Goal: Task Accomplishment & Management: Manage account settings

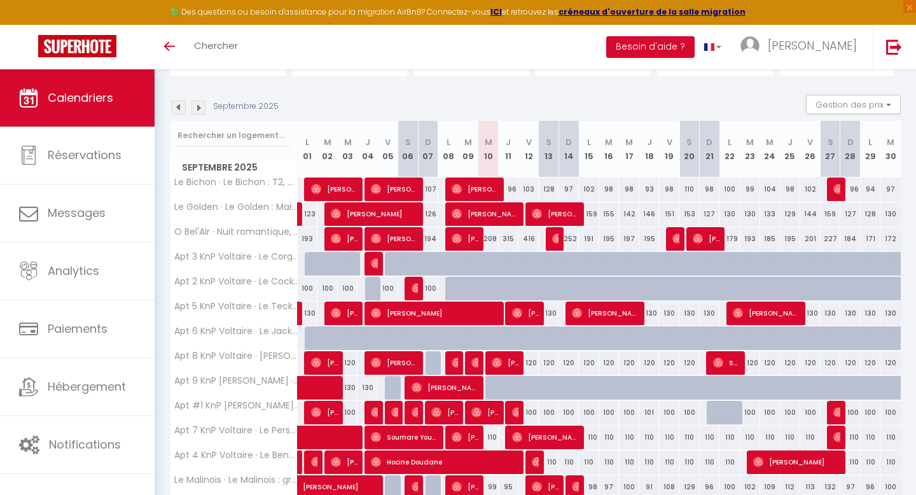
scroll to position [111, 0]
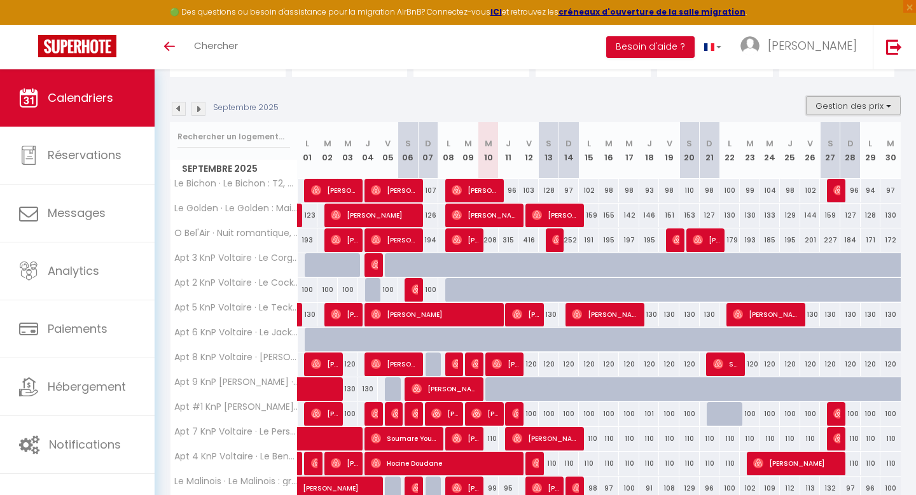
click at [724, 106] on button "Gestion des prix" at bounding box center [853, 105] width 95 height 19
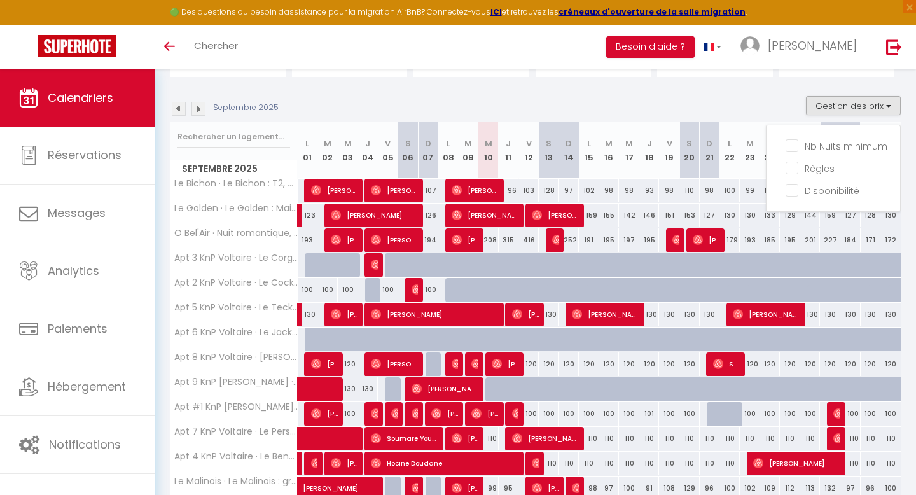
click at [724, 100] on div "Septembre 2025 Gestion des prix Nb Nuits minimum Règles Disponibilité" at bounding box center [535, 109] width 731 height 26
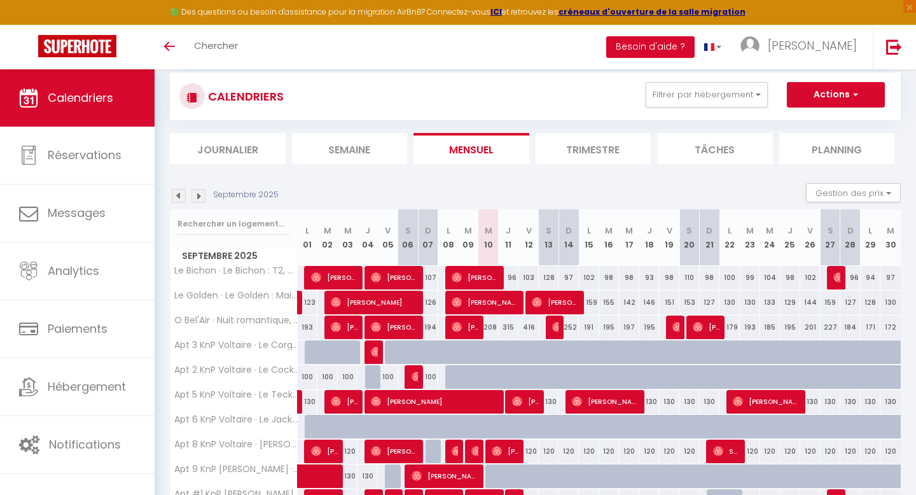
scroll to position [0, 0]
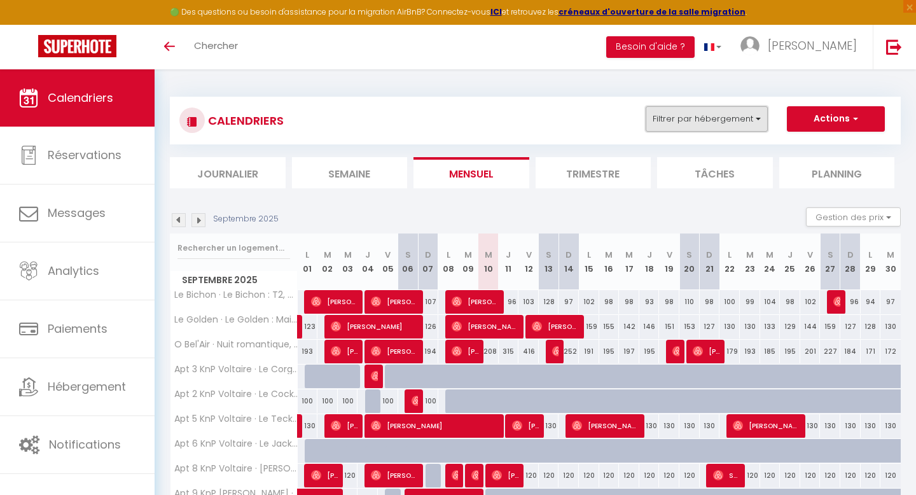
click at [724, 114] on button "Filtrer par hébergement" at bounding box center [706, 118] width 122 height 25
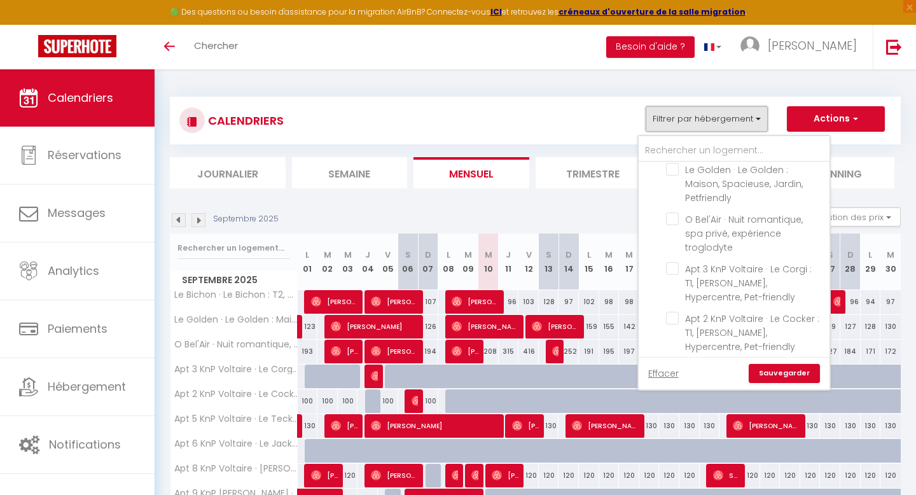
scroll to position [160, 0]
click at [719, 262] on span "Apt 3 KnP Voltaire · Le Corgi : T1, [PERSON_NAME], Hypercentre, Pet-friendly" at bounding box center [748, 282] width 127 height 41
click at [719, 261] on input "Apt 3 KnP Voltaire · Le Corgi : T1, [PERSON_NAME], Hypercentre, Pet-friendly" at bounding box center [745, 267] width 159 height 13
checkbox input "true"
checkbox input "false"
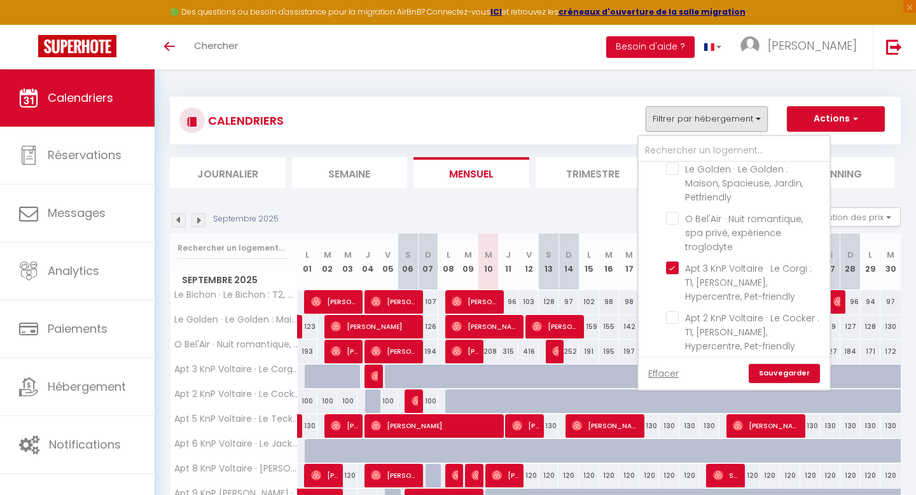
checkbox input "false"
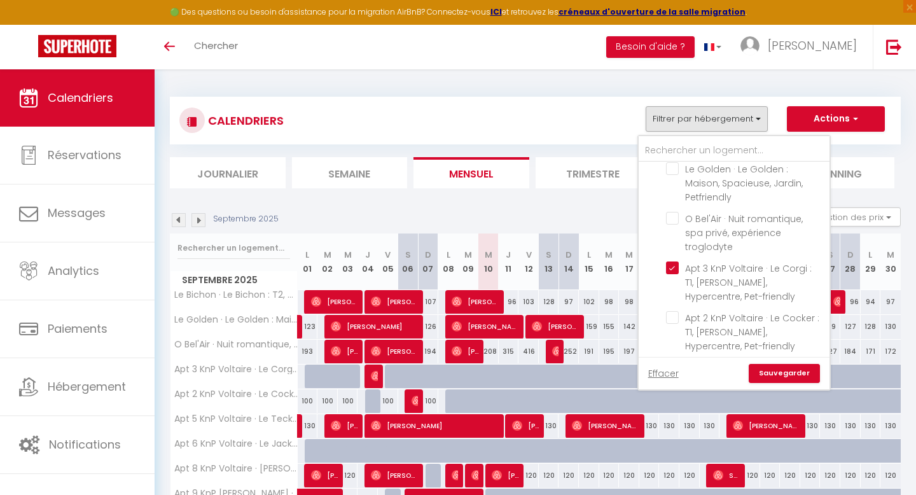
checkbox input "false"
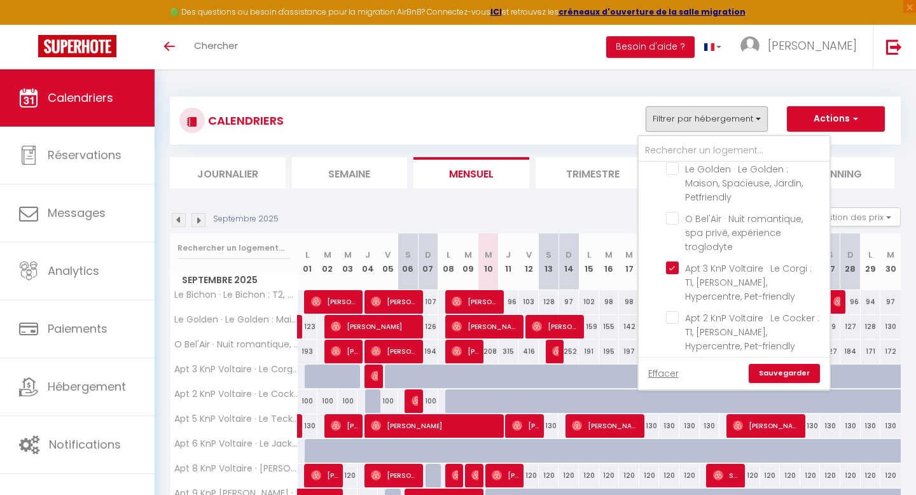
checkbox input "false"
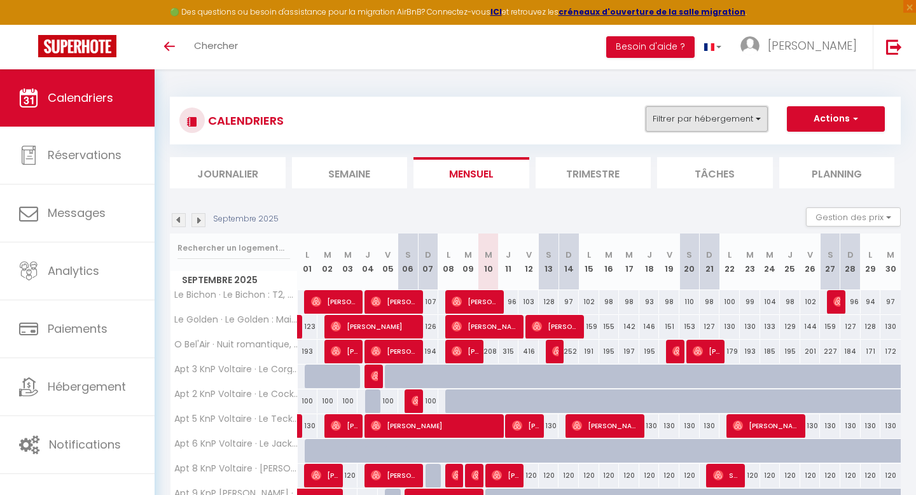
click at [696, 112] on button "Filtrer par hébergement" at bounding box center [706, 118] width 122 height 25
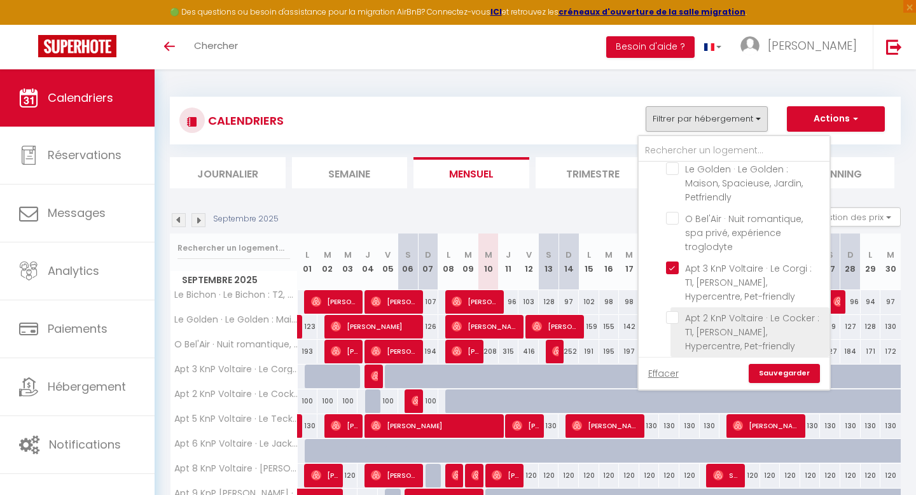
click at [675, 311] on input "Apt 2 KnP Voltaire · Le Cocker : T1, [PERSON_NAME], Hypercentre, Pet-friendly" at bounding box center [745, 317] width 159 height 13
checkbox input "true"
checkbox input "false"
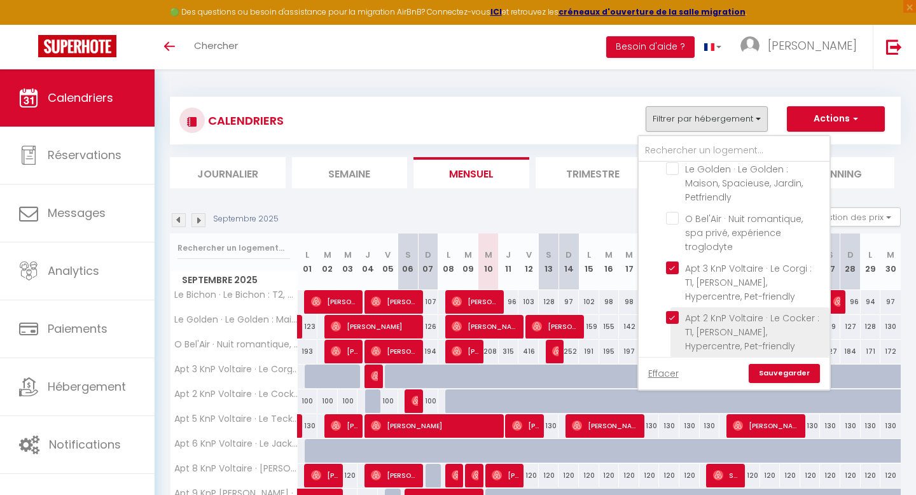
checkbox input "false"
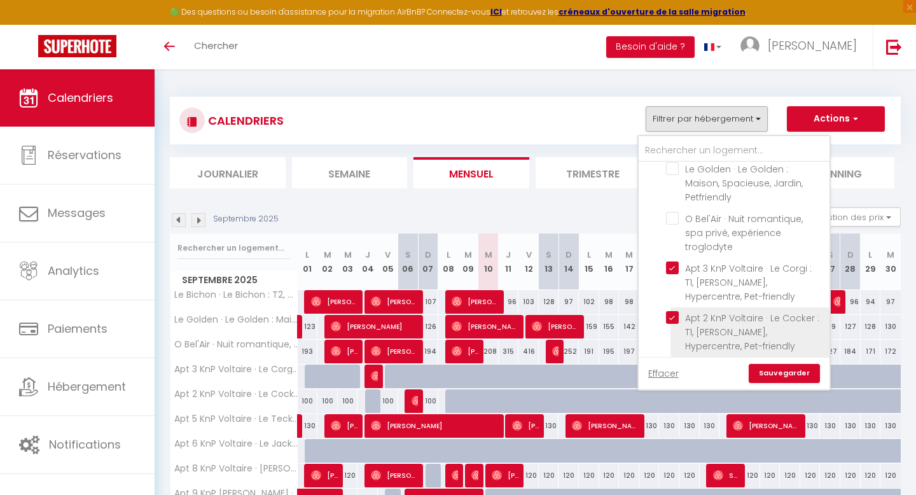
checkbox input "false"
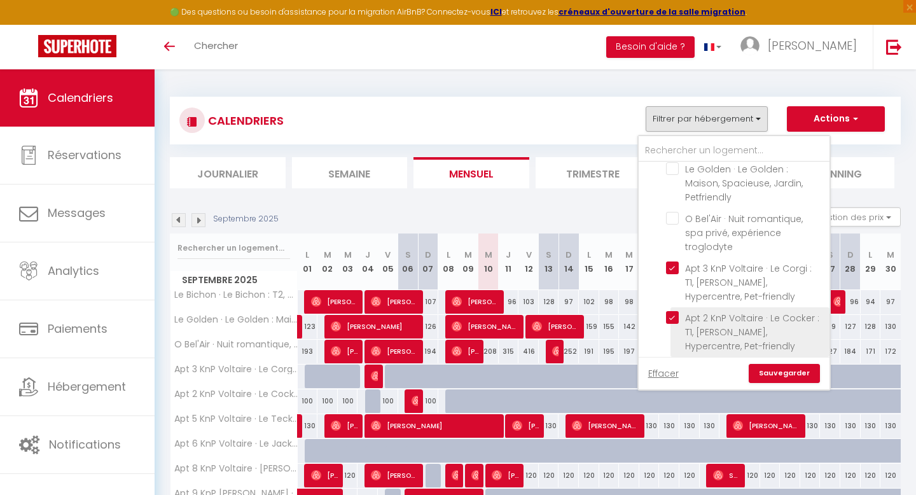
checkbox input "false"
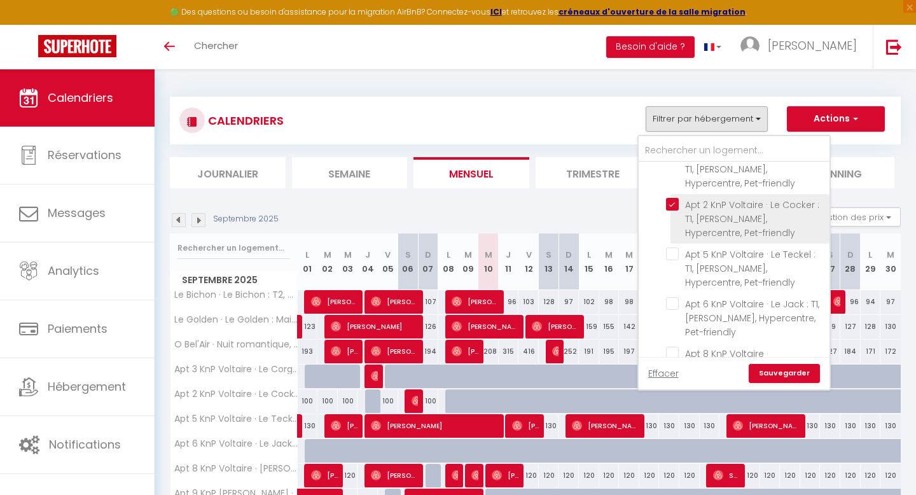
scroll to position [279, 0]
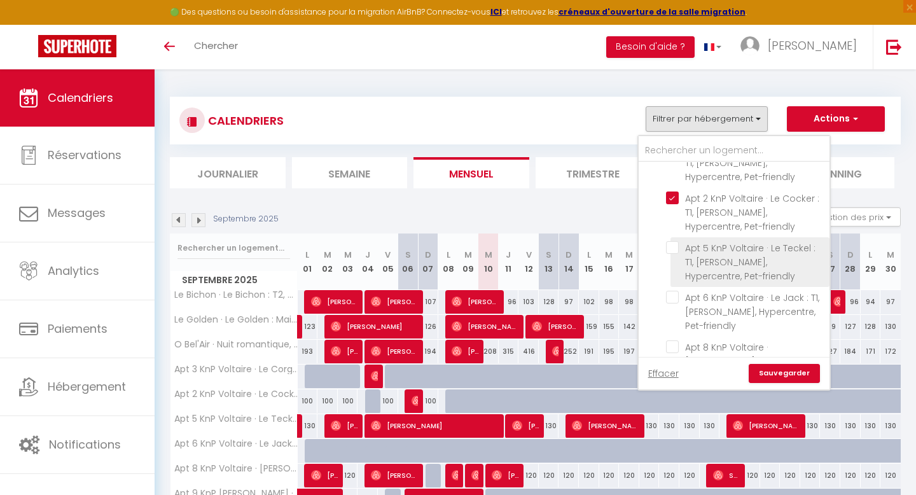
click at [673, 241] on input "Apt 5 KnP Voltaire · Le Teckel : T1, [PERSON_NAME], Hypercentre, Pet-friendly" at bounding box center [745, 247] width 159 height 13
checkbox input "true"
checkbox input "false"
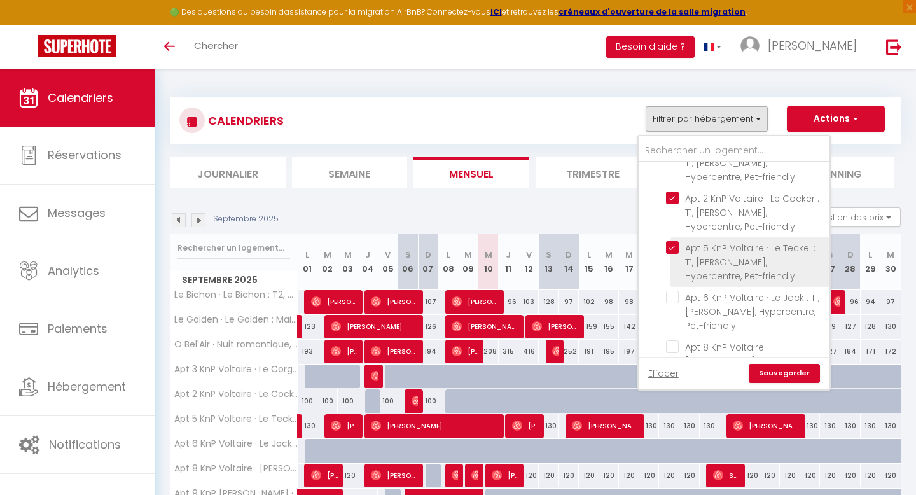
checkbox input "false"
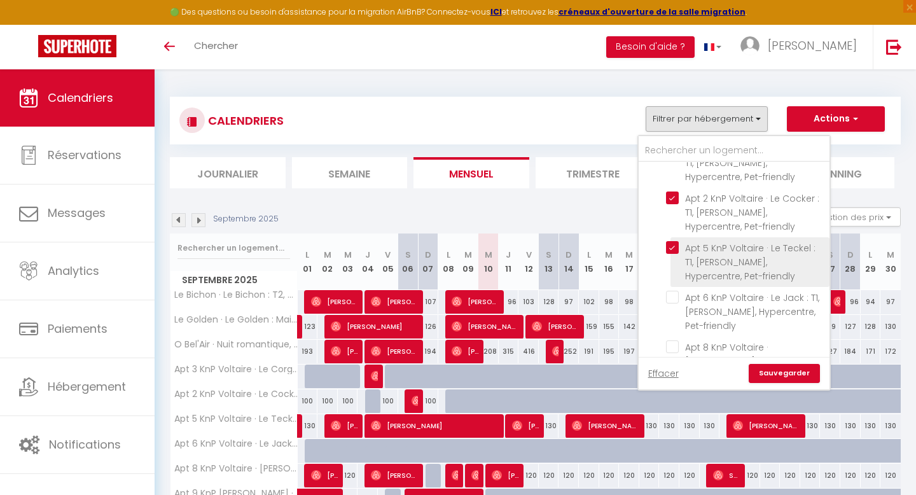
checkbox input "false"
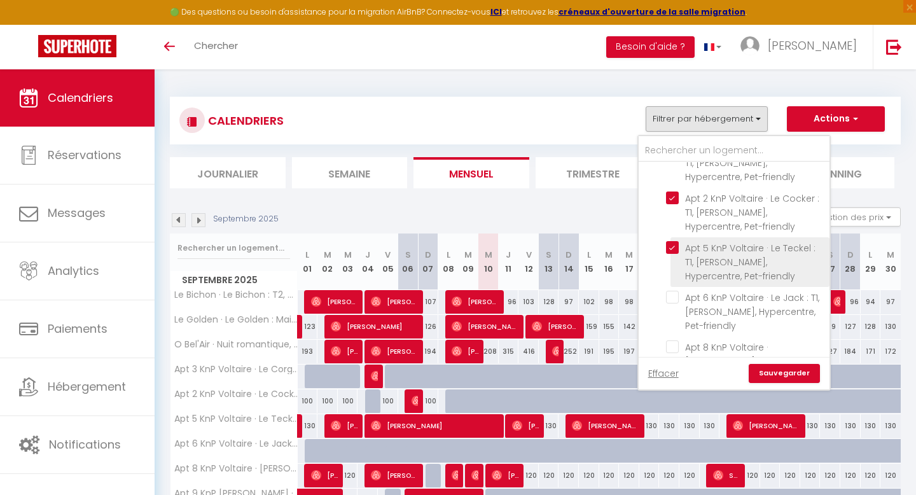
checkbox input "false"
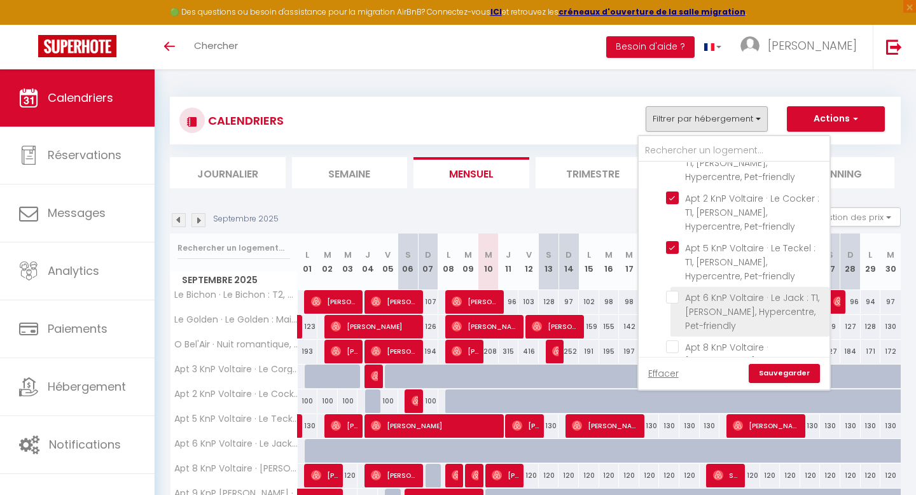
click at [674, 291] on input "Apt 6 KnP Voltaire · Le Jack : T1, [PERSON_NAME], Hypercentre, Pet-friendly" at bounding box center [745, 297] width 159 height 13
checkbox input "true"
checkbox input "false"
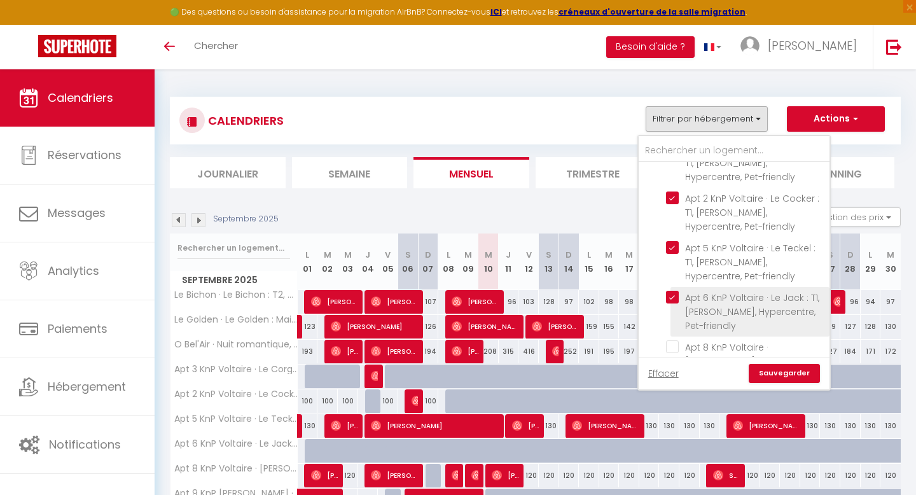
checkbox input "false"
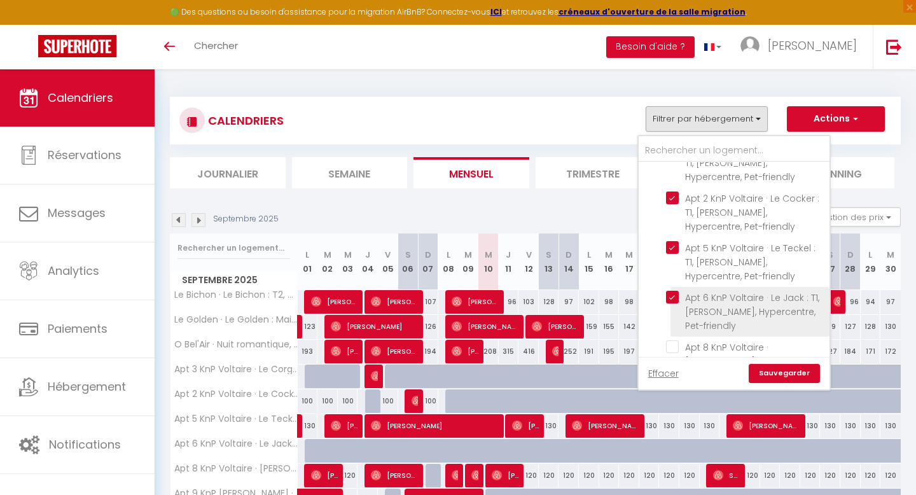
checkbox input "false"
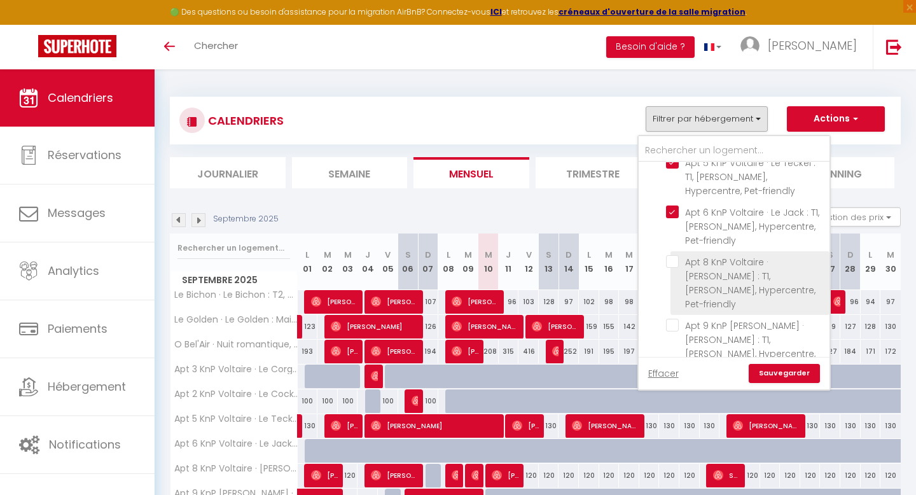
scroll to position [365, 0]
click at [675, 254] on input "Apt 8 KnP Voltaire · [PERSON_NAME] : T1, [PERSON_NAME], Hypercentre, Pet-friend…" at bounding box center [745, 260] width 159 height 13
checkbox input "true"
checkbox input "false"
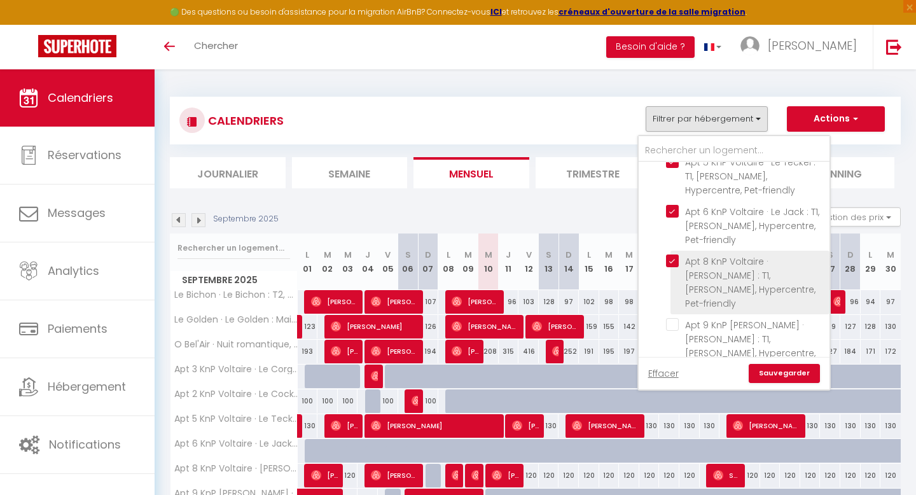
checkbox input "false"
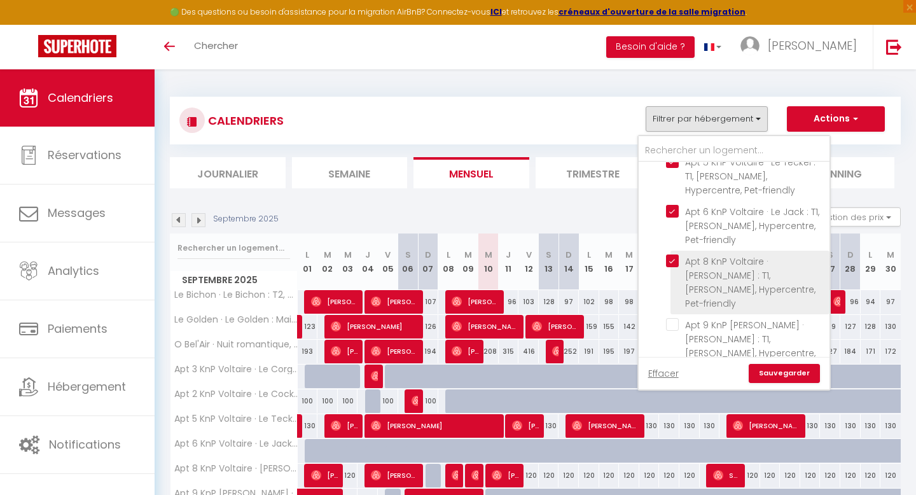
checkbox input "false"
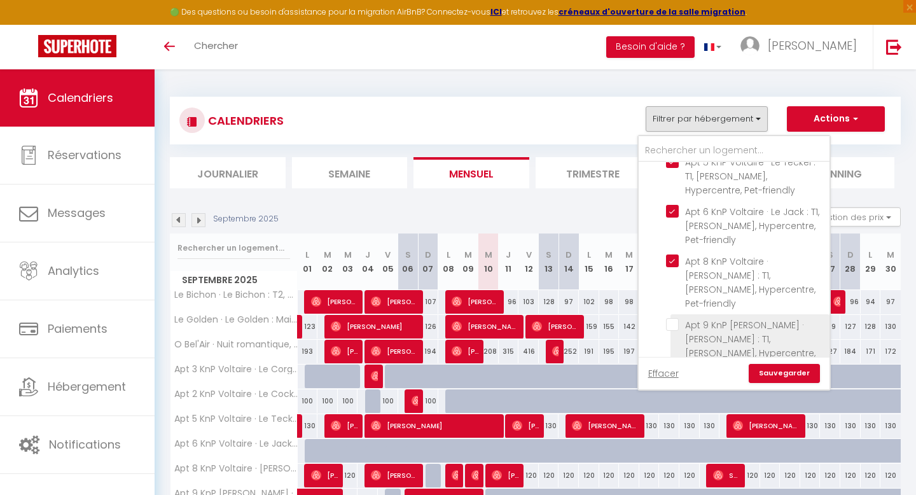
drag, startPoint x: 674, startPoint y: 267, endPoint x: 691, endPoint y: 266, distance: 17.2
click at [674, 318] on input "Apt 9 KnP [PERSON_NAME] · [PERSON_NAME] : T1, [PERSON_NAME], Hypercentre, Pet-f…" at bounding box center [745, 324] width 159 height 13
checkbox input "true"
checkbox input "false"
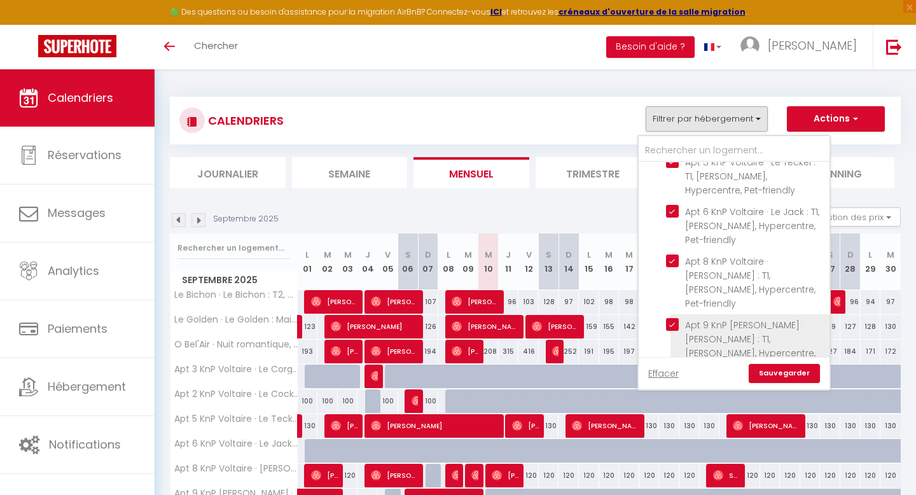
checkbox input "false"
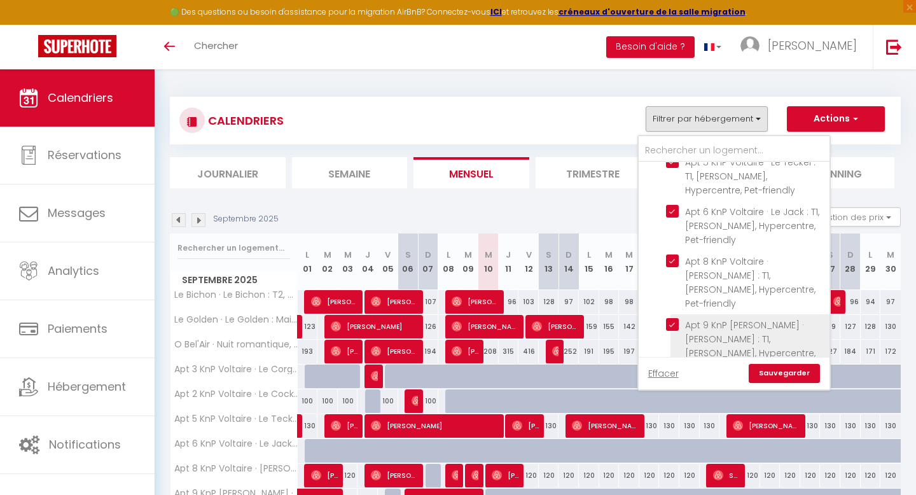
checkbox input "false"
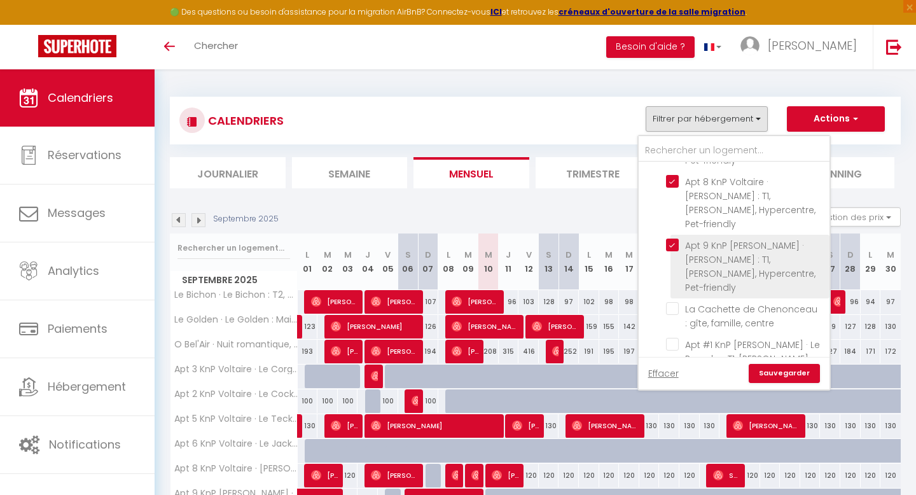
scroll to position [460, 0]
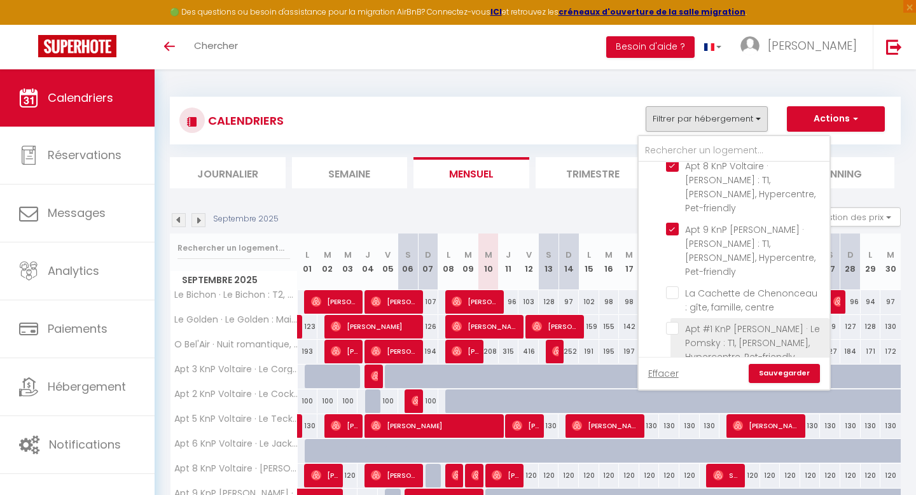
click at [675, 322] on input "Apt #1 KnP [PERSON_NAME] · Le Pomsky : T1, [PERSON_NAME], Hypercentre, Pet-frie…" at bounding box center [745, 328] width 159 height 13
checkbox input "true"
checkbox input "false"
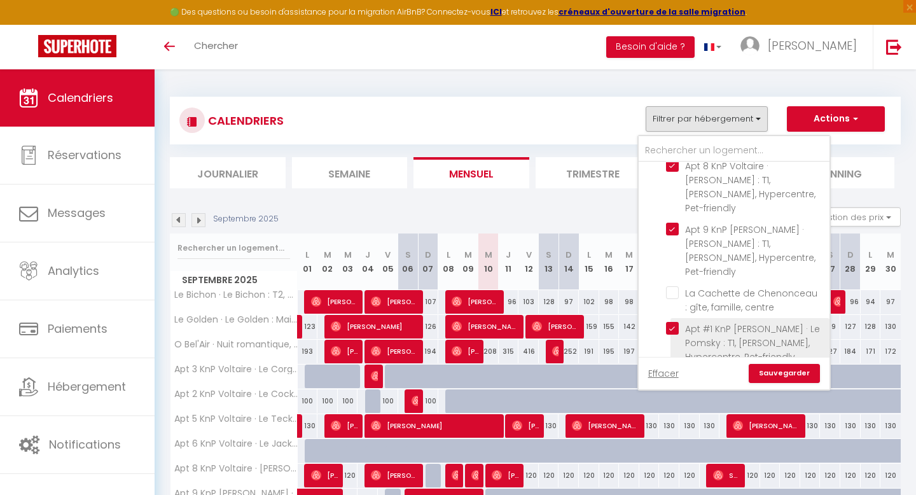
checkbox input "false"
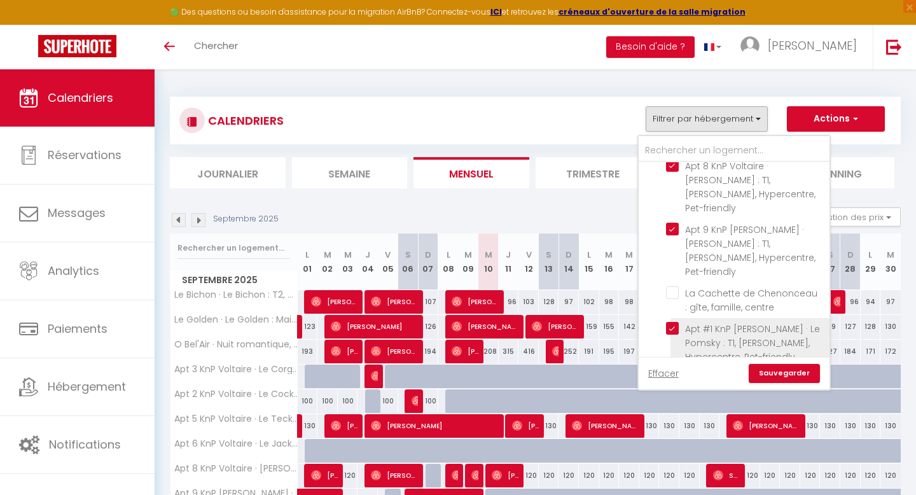
checkbox input "false"
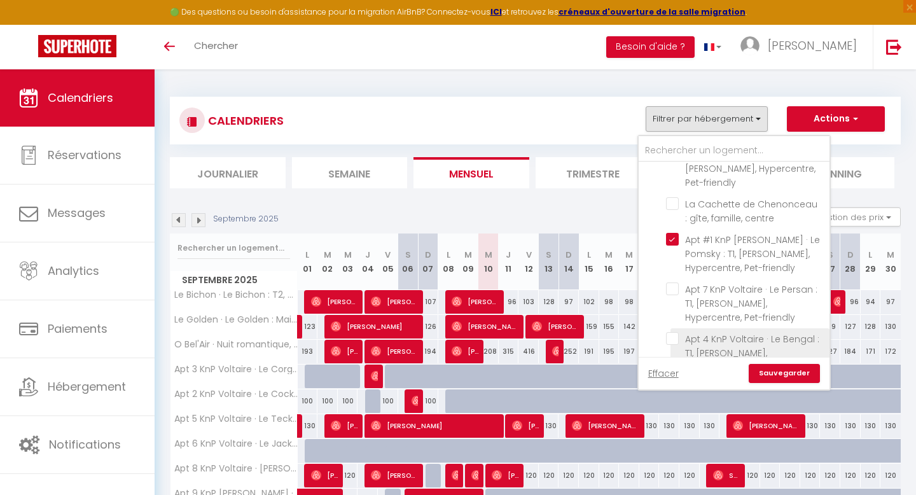
scroll to position [551, 0]
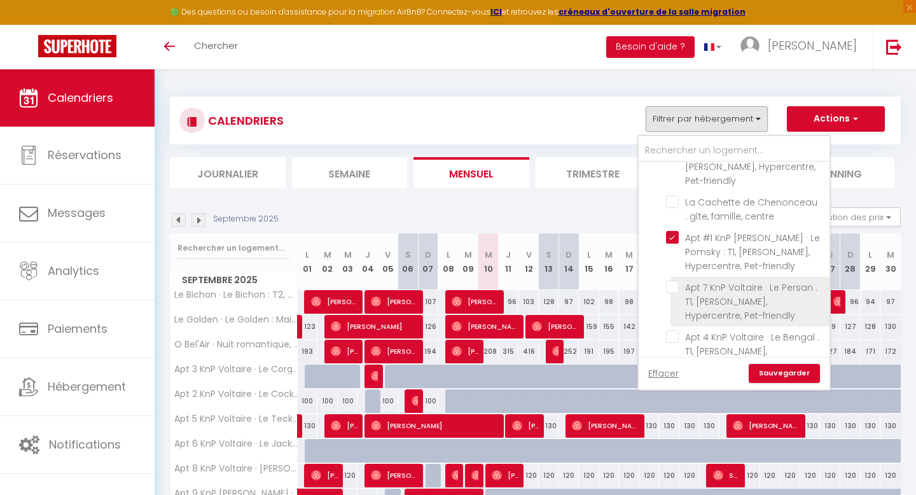
click at [673, 280] on input "Apt 7 KnP Voltaire · Le Persan : T1, [PERSON_NAME], Hypercentre, Pet-friendly" at bounding box center [745, 286] width 159 height 13
checkbox input "true"
checkbox input "false"
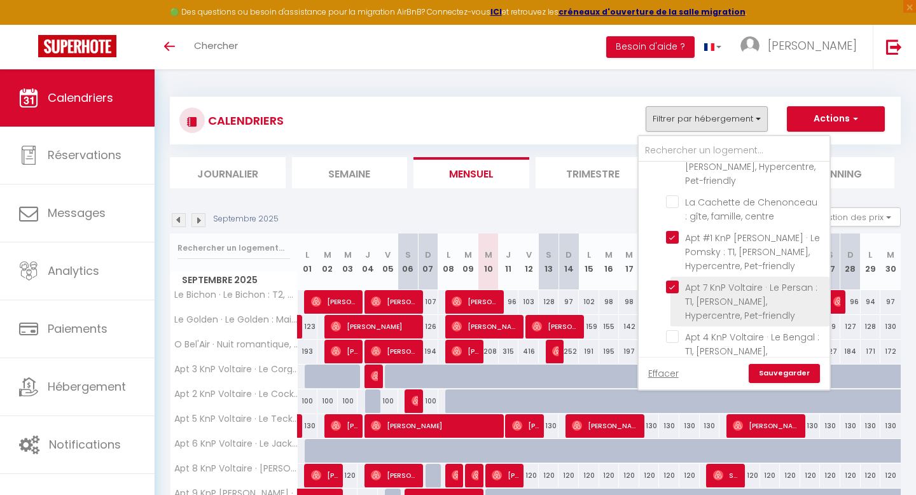
checkbox input "false"
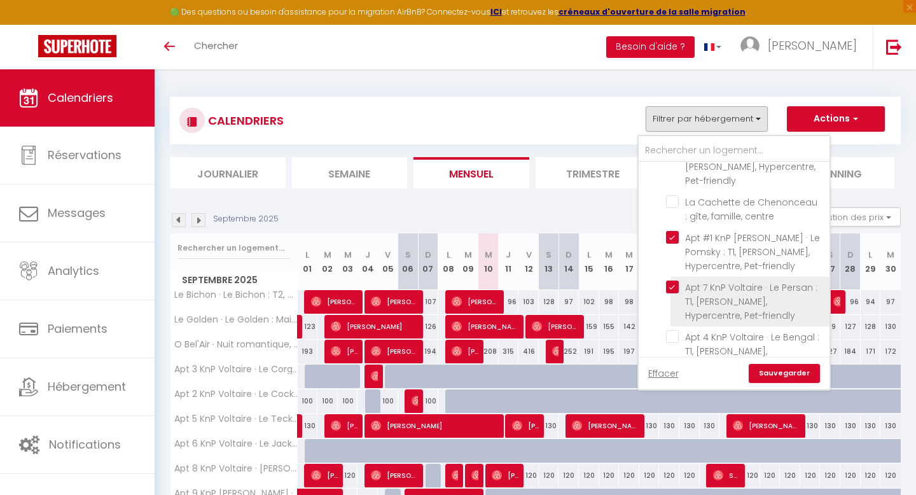
checkbox input "false"
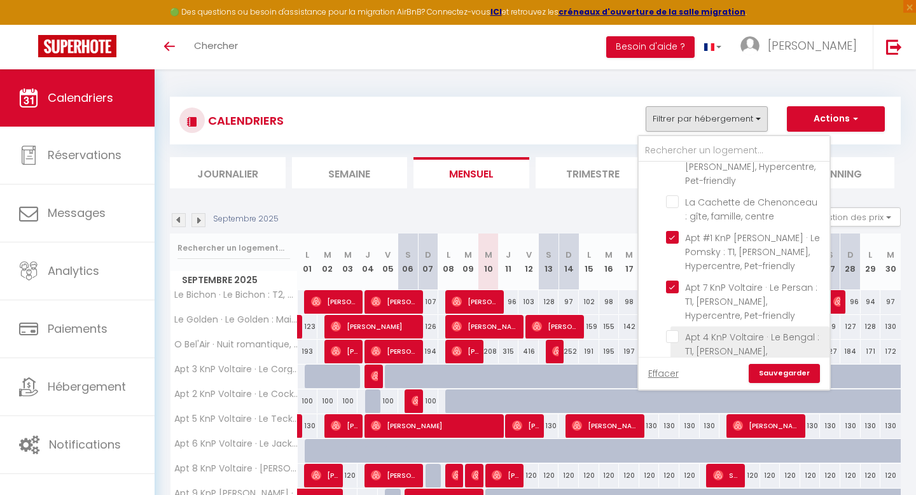
click at [677, 330] on input "Apt 4 KnP Voltaire · Le Bengal : T1, [PERSON_NAME], Hypercentre, Pet-friendly" at bounding box center [745, 336] width 159 height 13
checkbox input "true"
checkbox input "false"
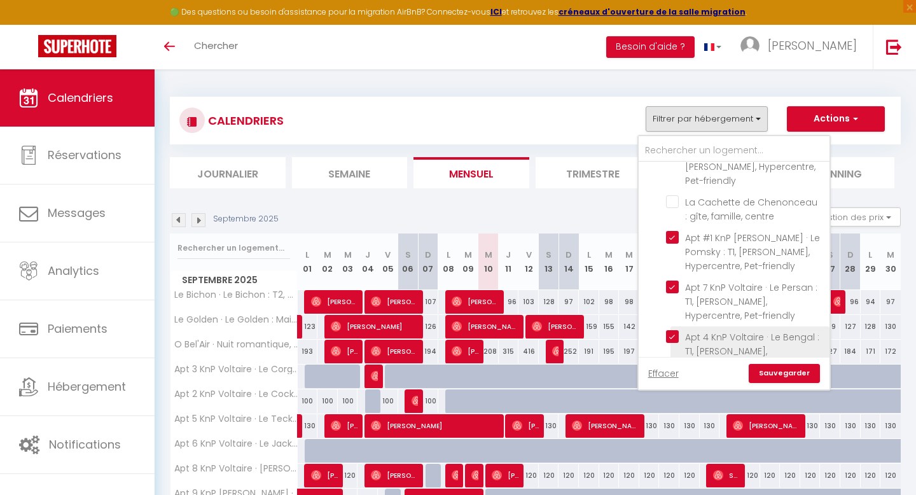
checkbox input "false"
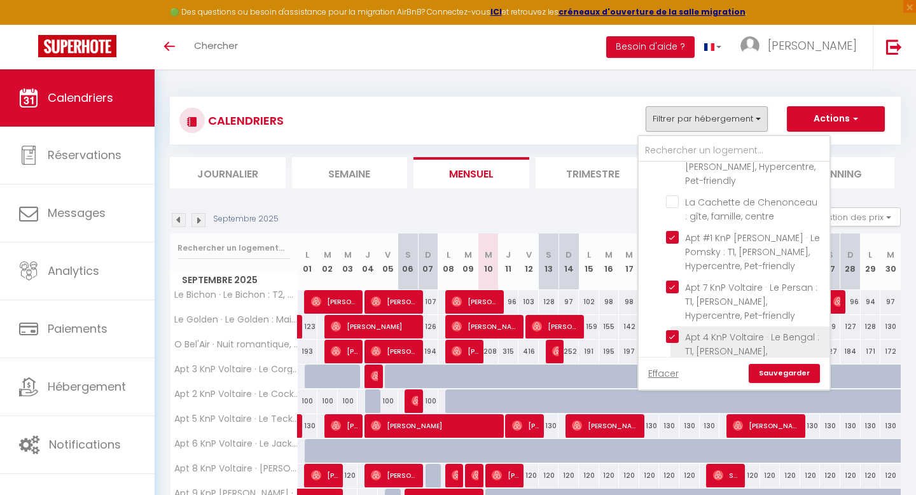
scroll to position [591, 0]
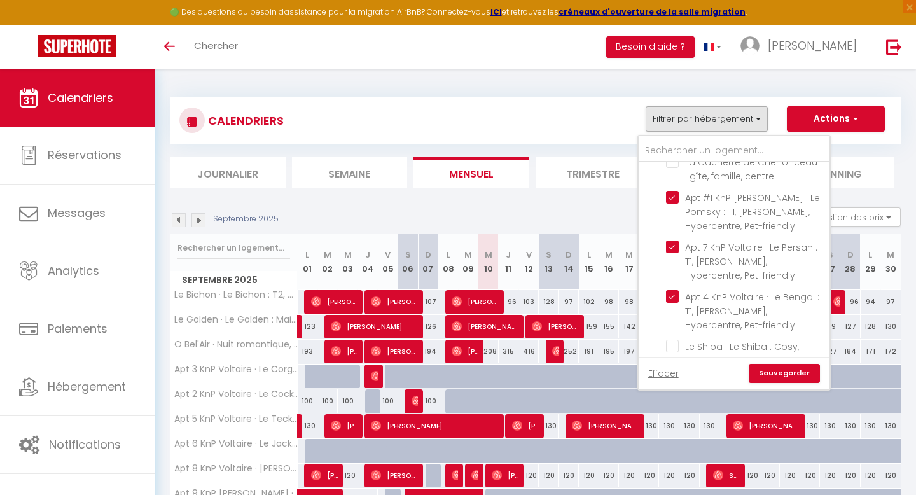
click at [724, 376] on link "Sauvegarder" at bounding box center [783, 373] width 71 height 19
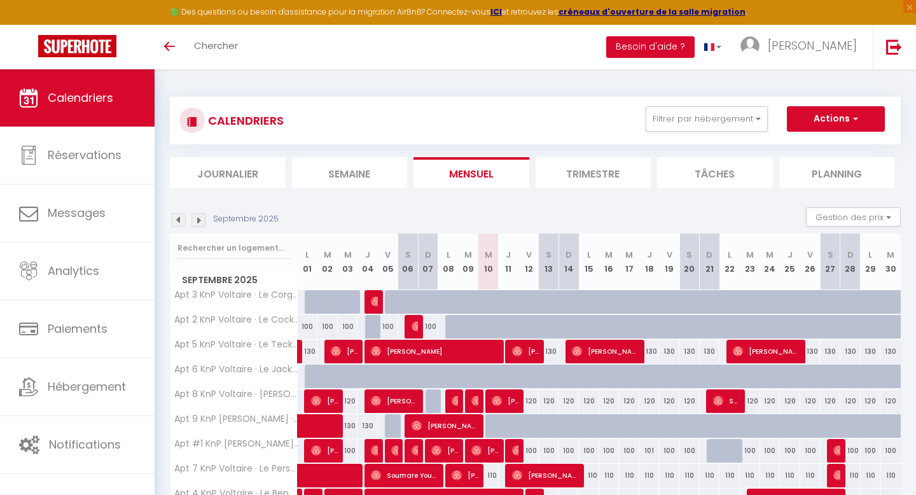
scroll to position [71, 0]
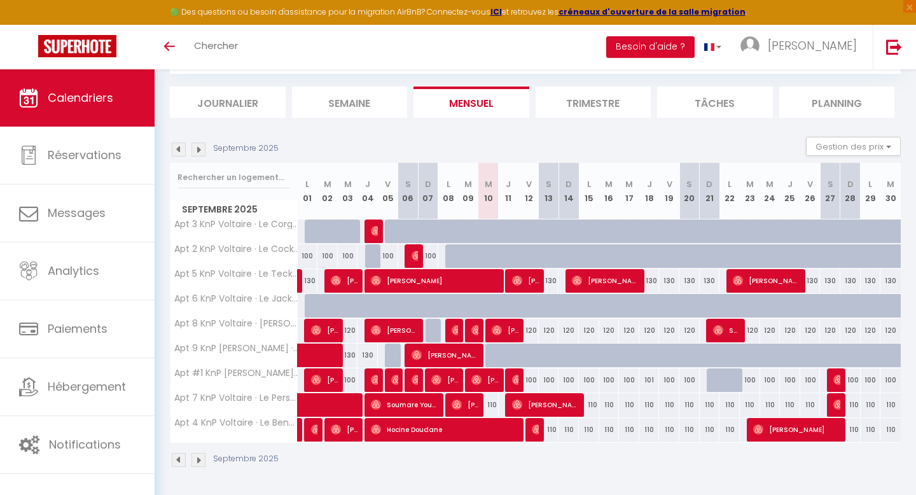
click at [569, 107] on li "Trimestre" at bounding box center [593, 101] width 116 height 31
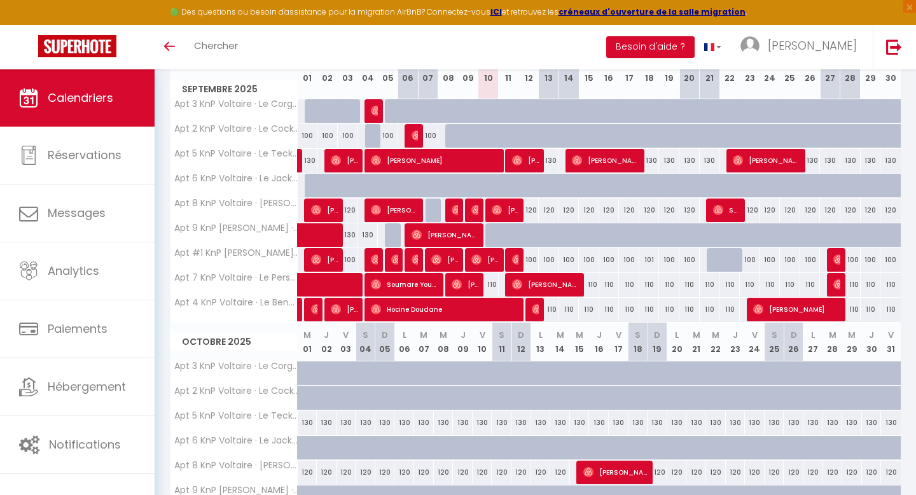
scroll to position [247, 0]
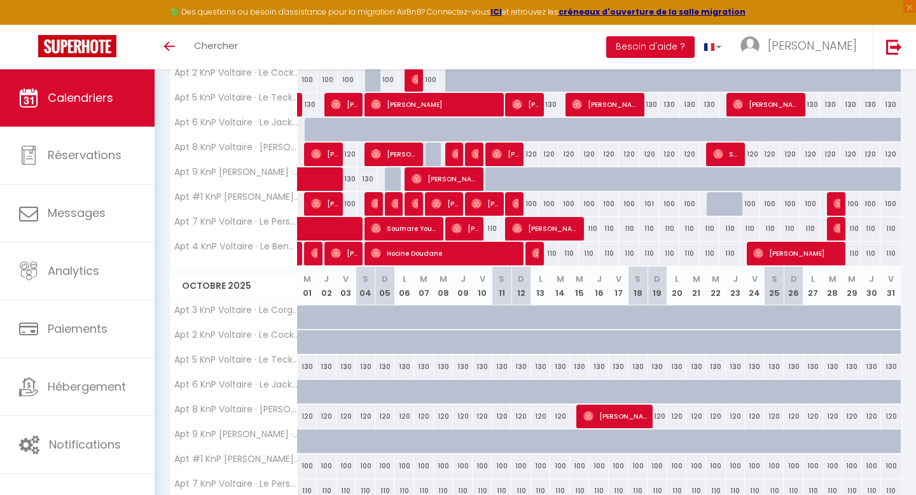
click at [307, 415] on div "120" at bounding box center [308, 416] width 20 height 24
type input "120"
select select "1"
type input "Mer 01 Octobre 2025"
type input "Jeu 02 Octobre 2025"
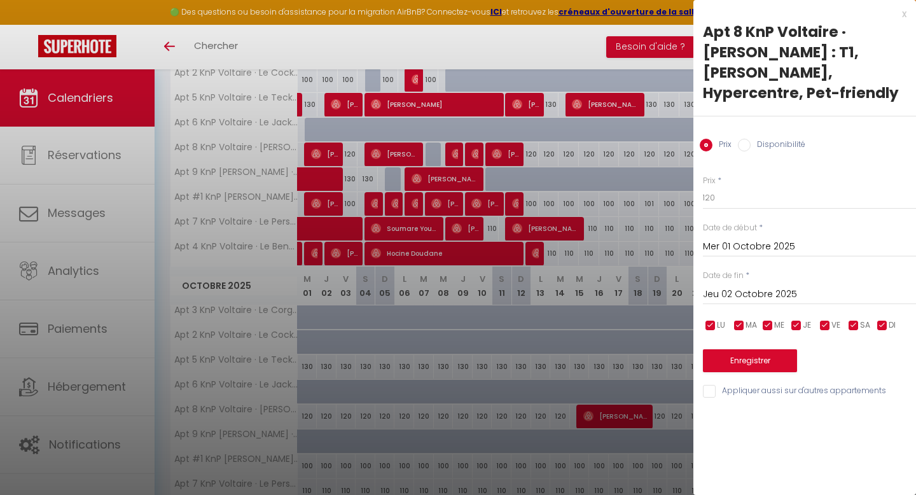
drag, startPoint x: 786, startPoint y: 128, endPoint x: 783, endPoint y: 147, distance: 18.7
click at [724, 139] on label "Disponibilité" at bounding box center [777, 146] width 55 height 14
click at [724, 139] on input "Disponibilité" at bounding box center [744, 145] width 13 height 13
radio input "true"
radio input "false"
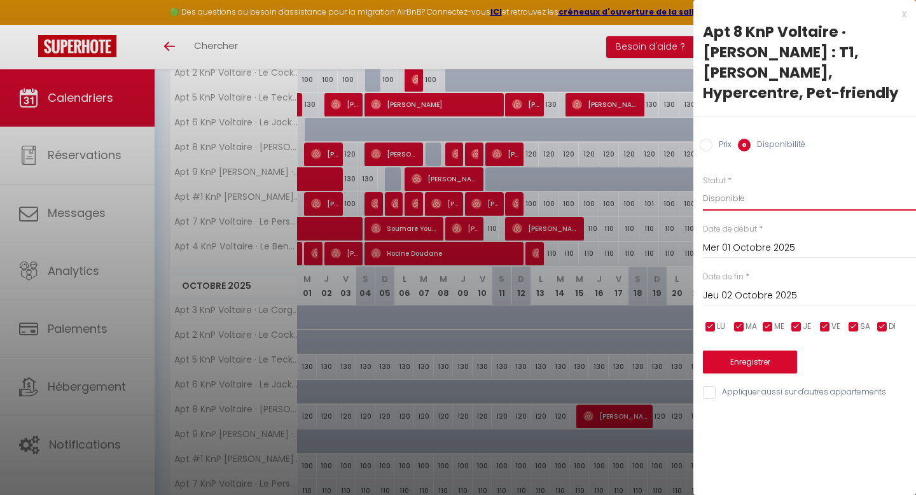
click at [724, 186] on select "Disponible Indisponible" at bounding box center [809, 198] width 213 height 24
select select "0"
click at [703, 186] on select "Disponible Indisponible" at bounding box center [809, 198] width 213 height 24
click at [724, 287] on input "Jeu 02 Octobre 2025" at bounding box center [809, 295] width 213 height 17
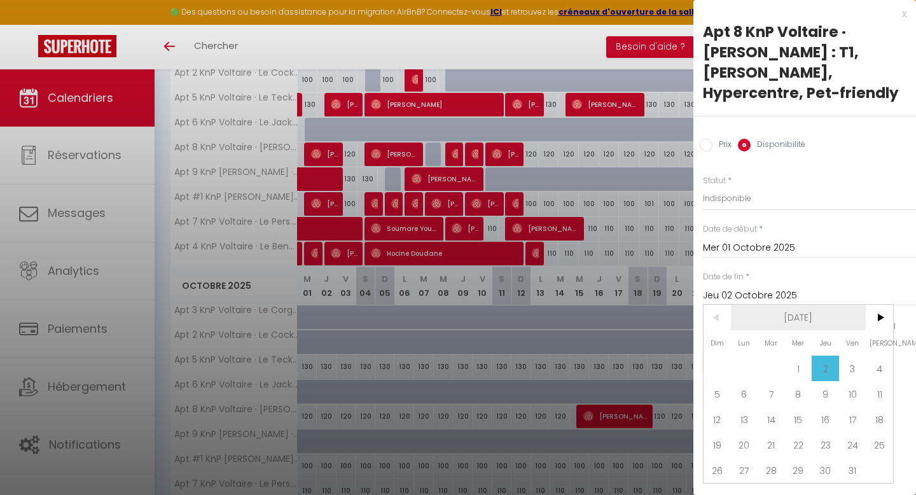
click at [724, 305] on span "[DATE]" at bounding box center [798, 317] width 135 height 25
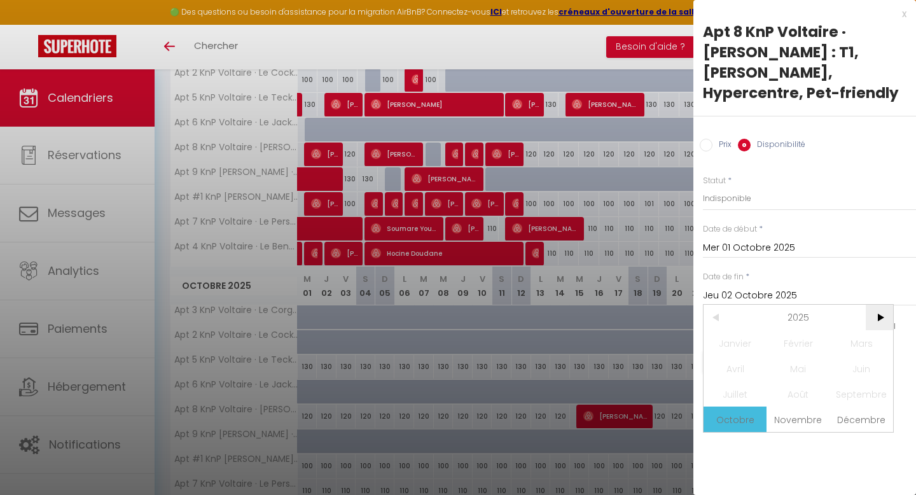
click at [724, 305] on span ">" at bounding box center [878, 317] width 27 height 25
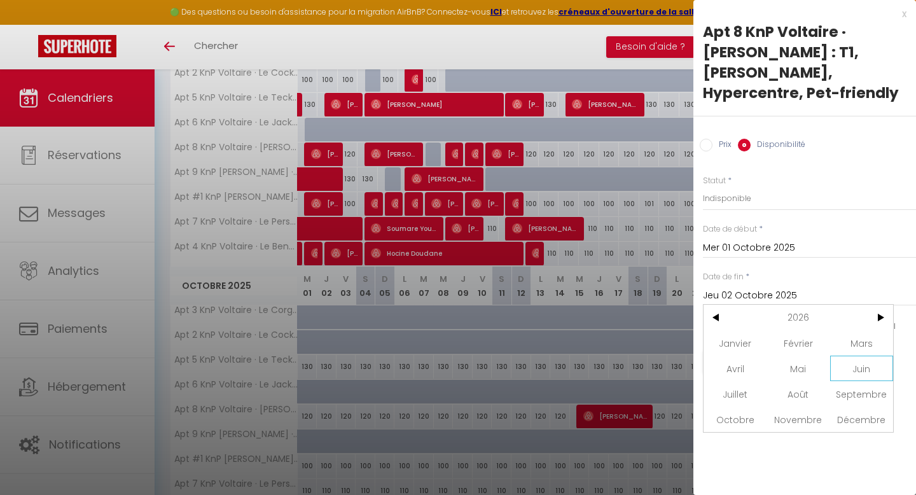
click at [724, 355] on span "Juin" at bounding box center [861, 367] width 63 height 25
click at [724, 415] on span "30" at bounding box center [770, 469] width 27 height 25
type input "[DATE] Juin 2026"
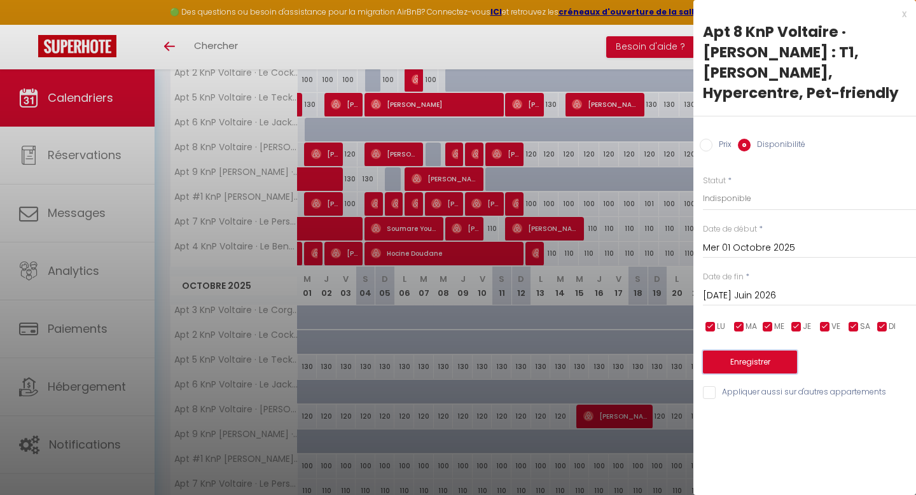
click at [724, 350] on button "Enregistrer" at bounding box center [750, 361] width 94 height 23
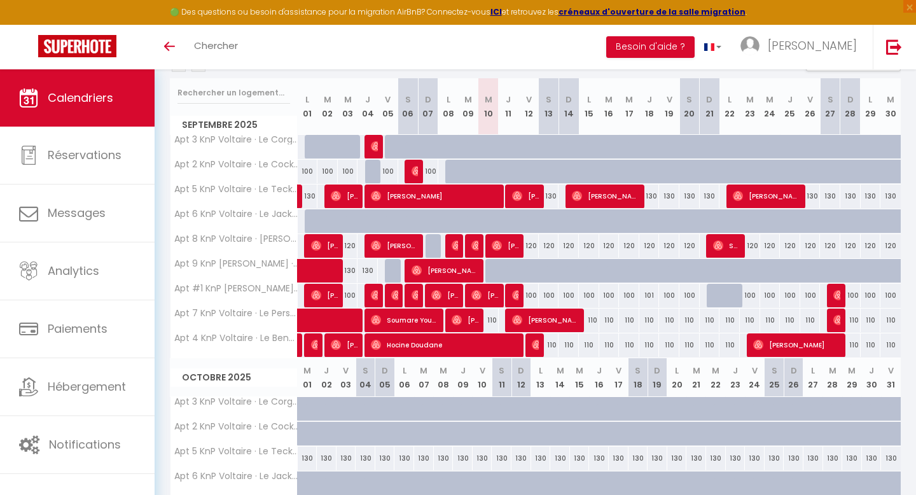
scroll to position [142, 0]
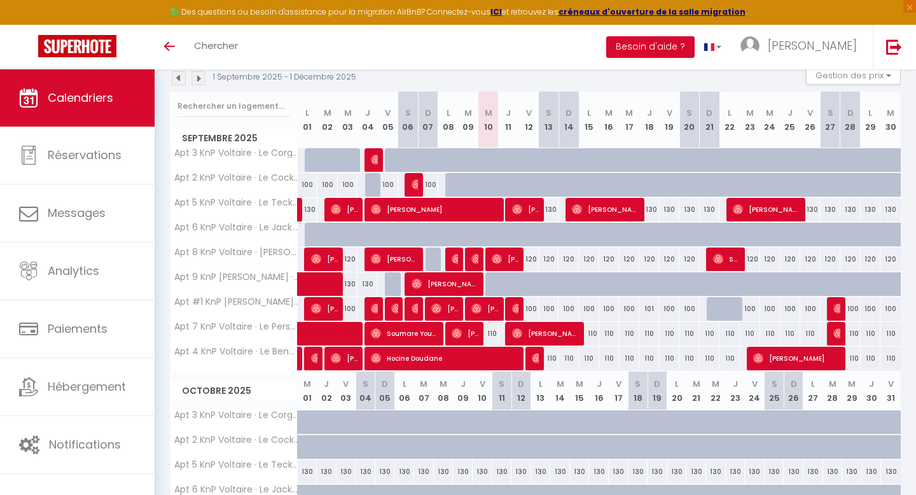
click at [713, 309] on div at bounding box center [717, 309] width 20 height 24
select select "1"
type input "Dim 21 Septembre 2025"
type input "Lun 22 Septembre 2025"
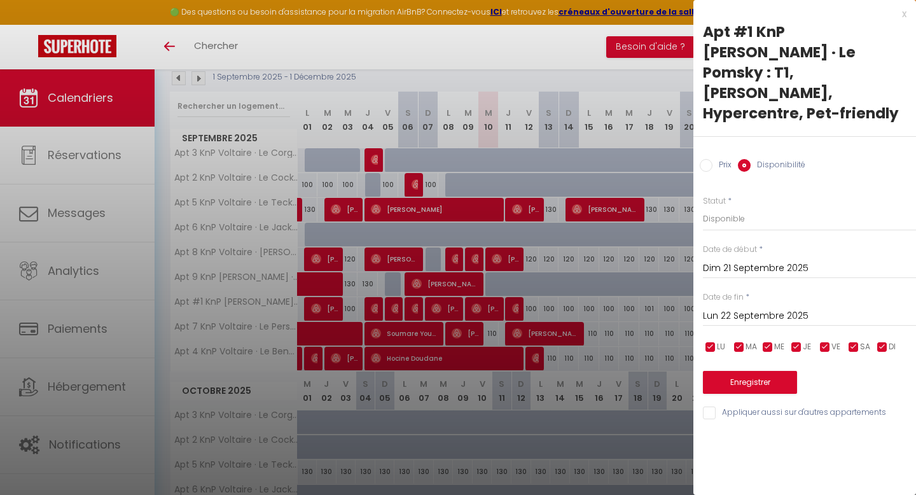
click at [668, 303] on div at bounding box center [458, 247] width 916 height 495
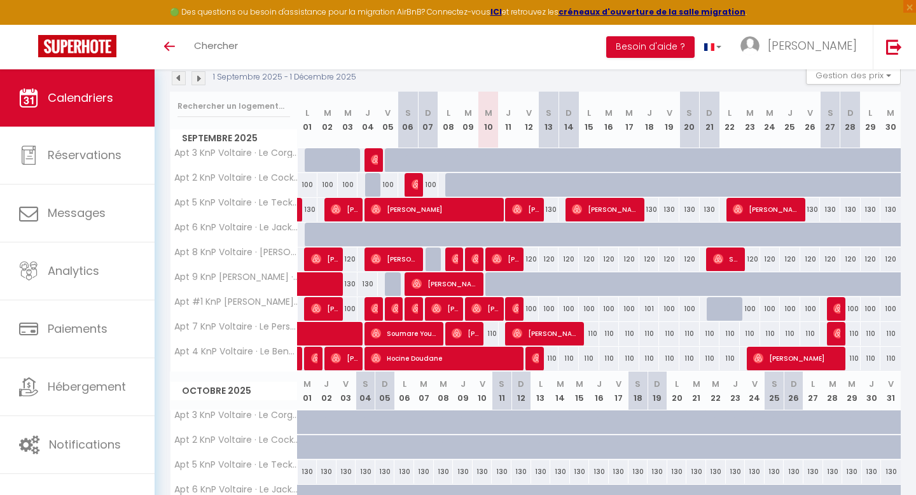
click at [712, 308] on div at bounding box center [717, 309] width 20 height 24
select select "1"
type input "Dim 21 Septembre 2025"
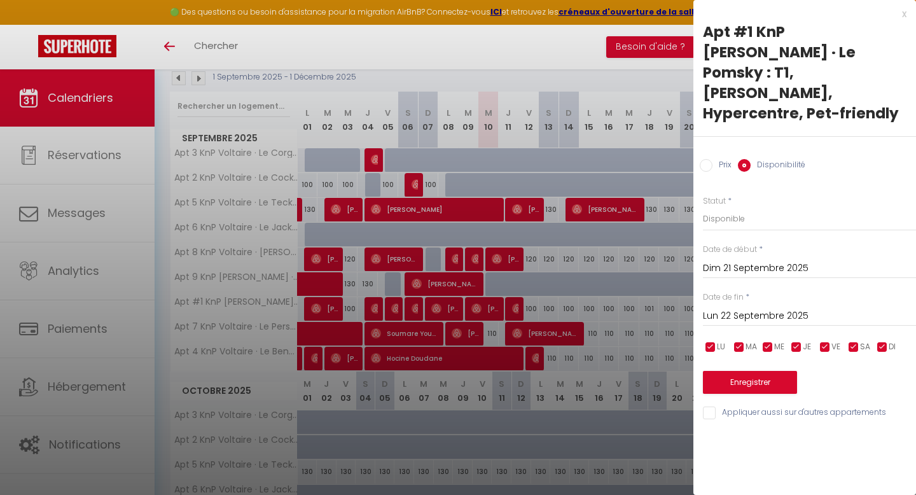
click at [724, 308] on input "Lun 22 Septembre 2025" at bounding box center [809, 316] width 213 height 17
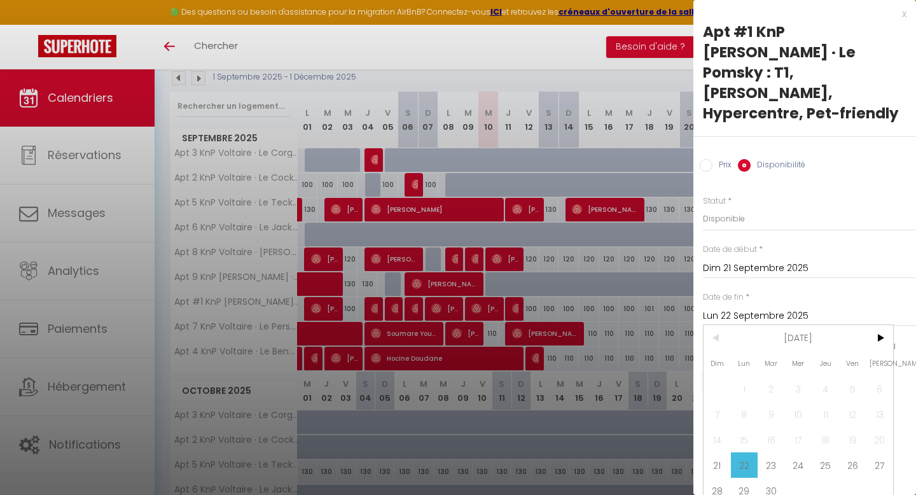
drag, startPoint x: 781, startPoint y: 427, endPoint x: 797, endPoint y: 210, distance: 218.1
click at [724, 415] on span "23" at bounding box center [770, 464] width 27 height 25
type input "[DATE] Septembre 2025"
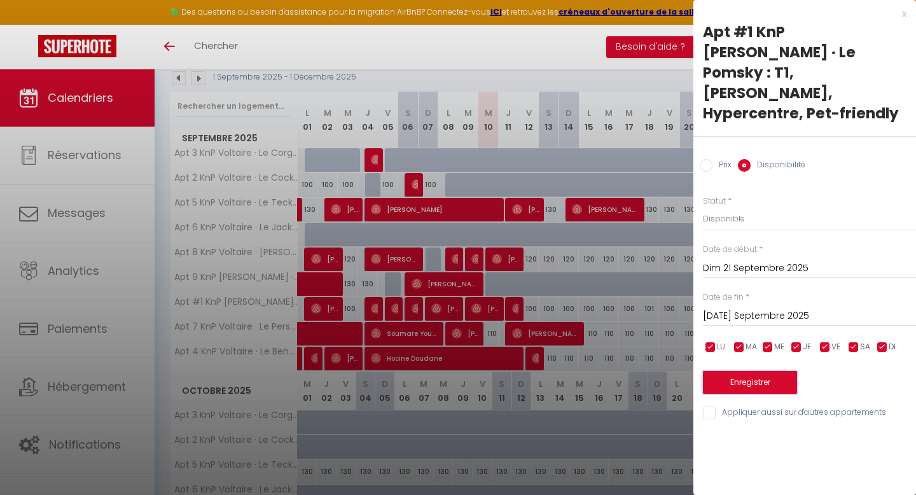
click at [724, 371] on button "Enregistrer" at bounding box center [750, 382] width 94 height 23
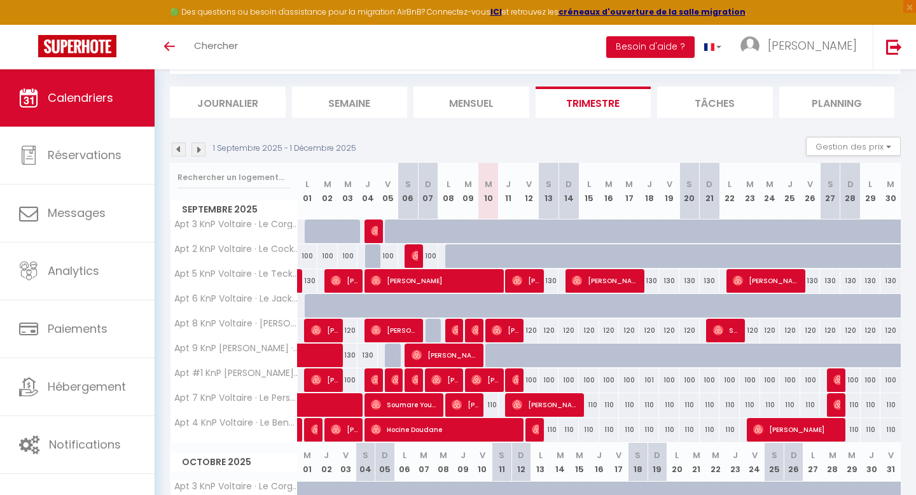
scroll to position [0, 0]
